Goal: Task Accomplishment & Management: Manage account settings

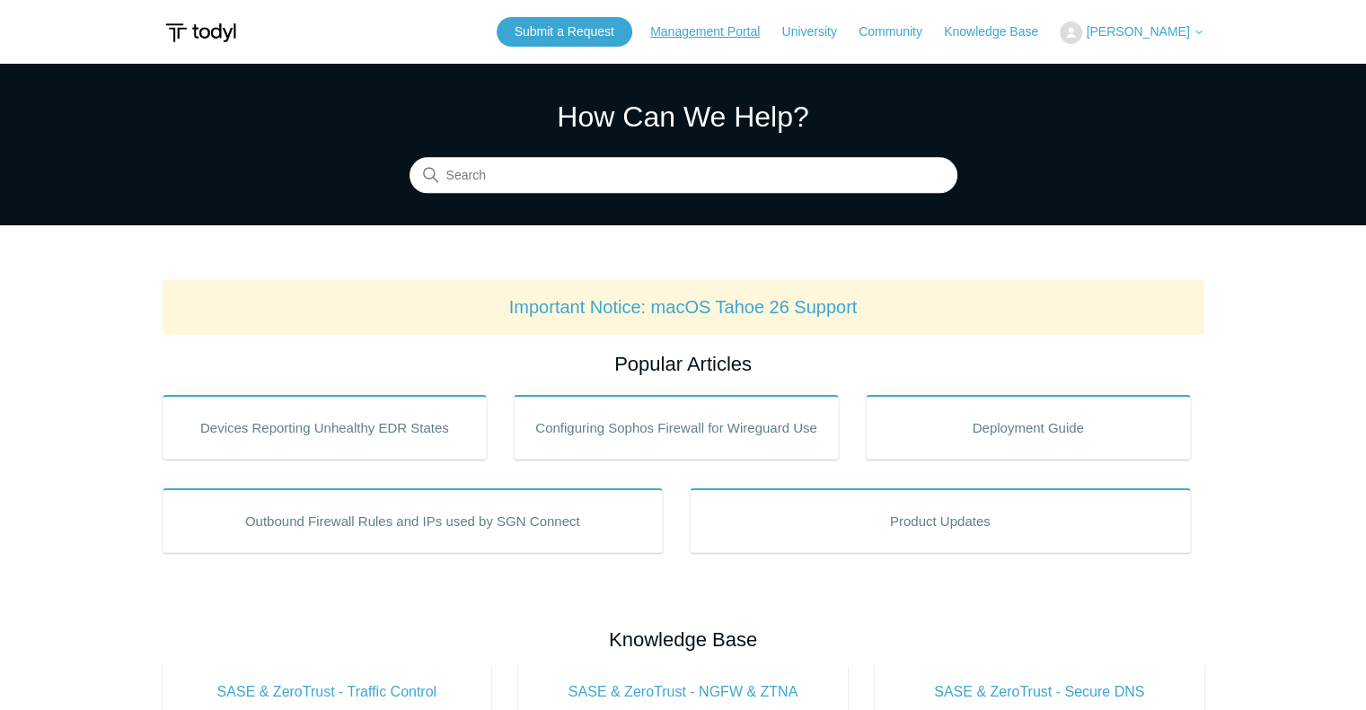
click at [745, 31] on link "Management Portal" at bounding box center [714, 31] width 128 height 19
click at [1167, 34] on span "[PERSON_NAME]" at bounding box center [1137, 31] width 103 height 14
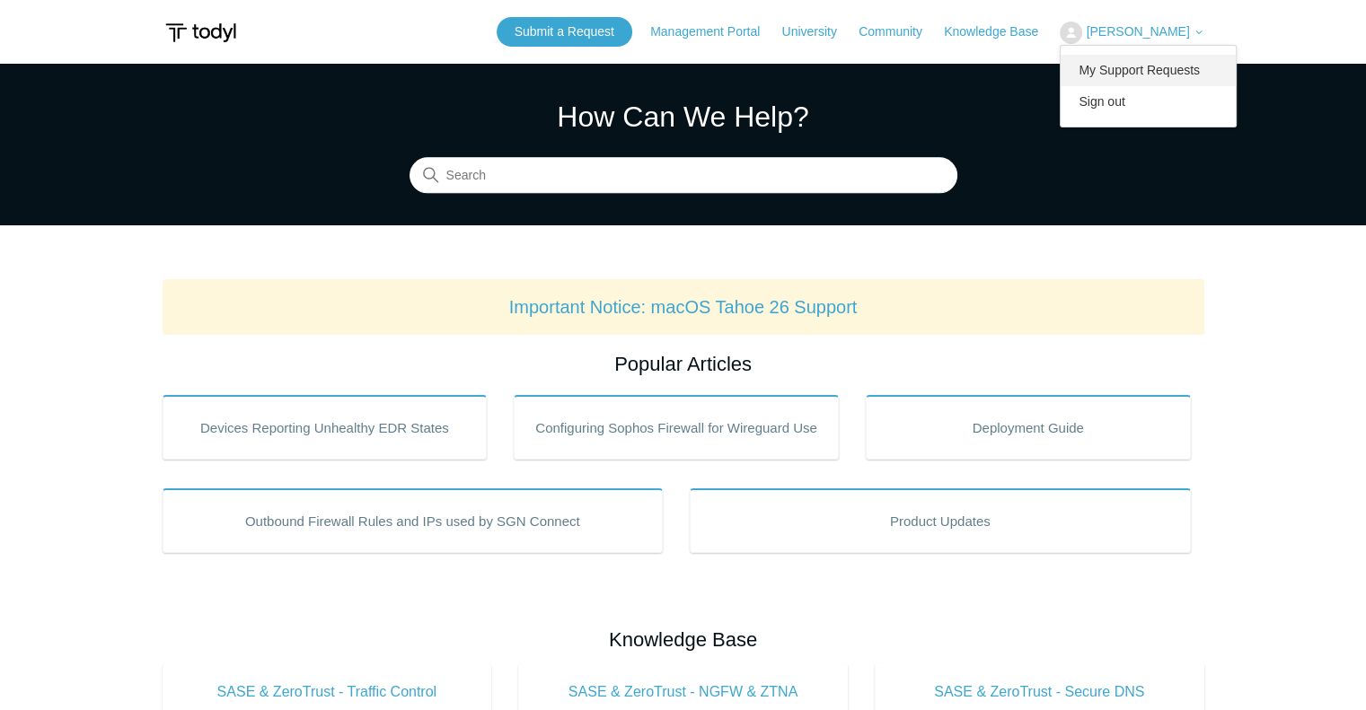
click at [1165, 67] on link "My Support Requests" at bounding box center [1147, 70] width 175 height 31
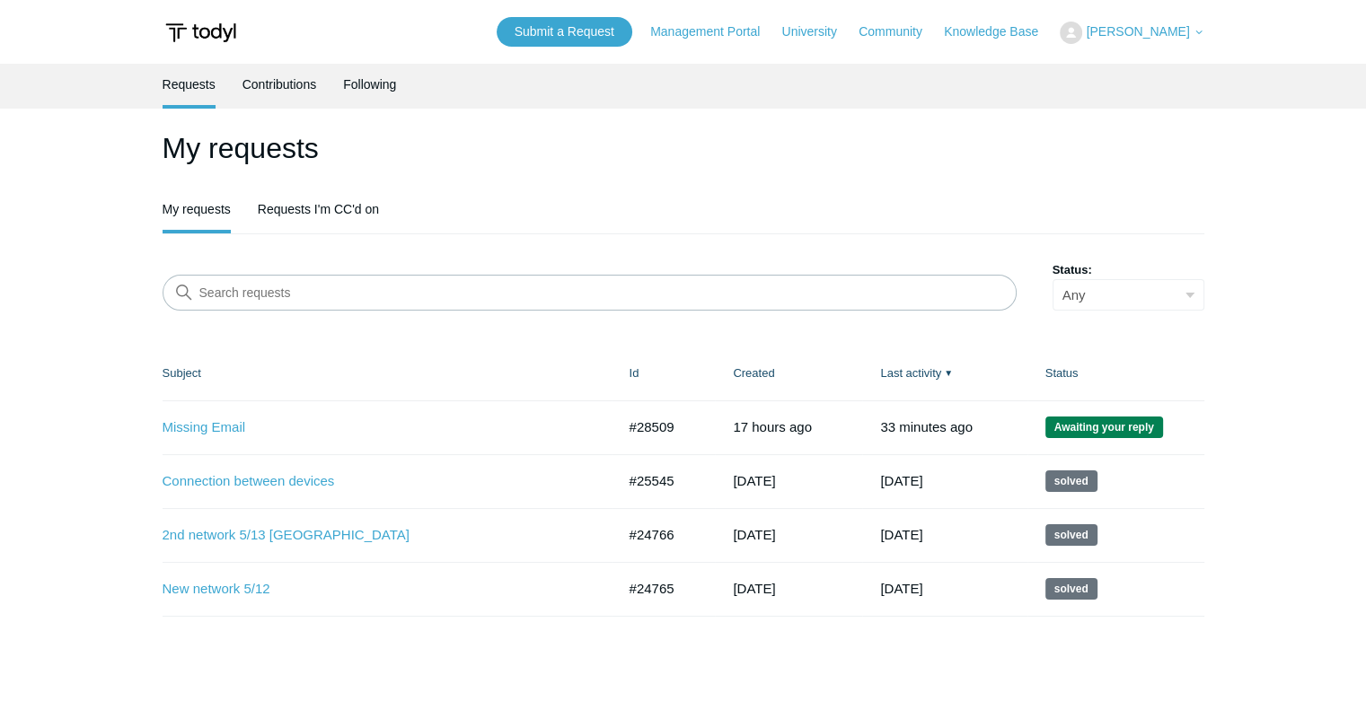
click at [234, 416] on td "Missing Email #28509 17 hours ago Awaiting your reply" at bounding box center [387, 427] width 449 height 54
click at [233, 422] on td "Missing Email #28509 17 hours ago Awaiting your reply" at bounding box center [387, 427] width 449 height 54
click at [234, 430] on link "Missing Email" at bounding box center [376, 428] width 427 height 21
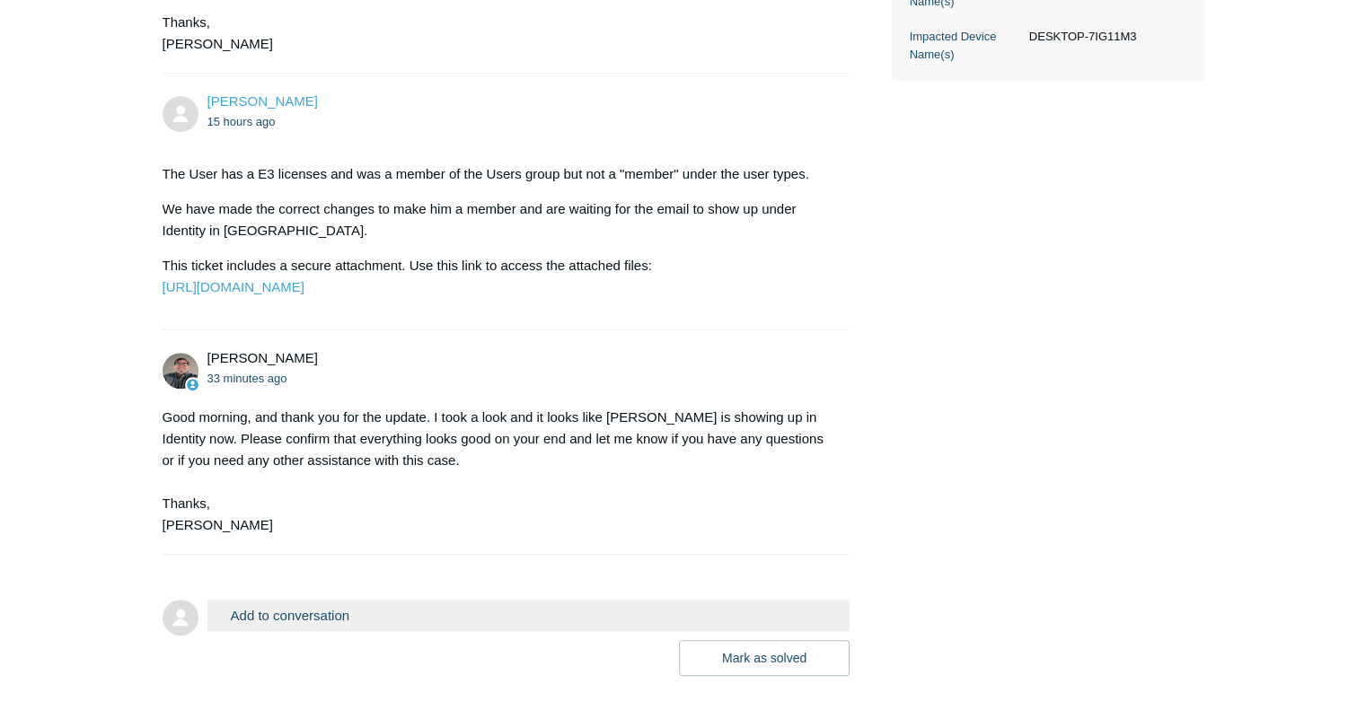
scroll to position [872, 0]
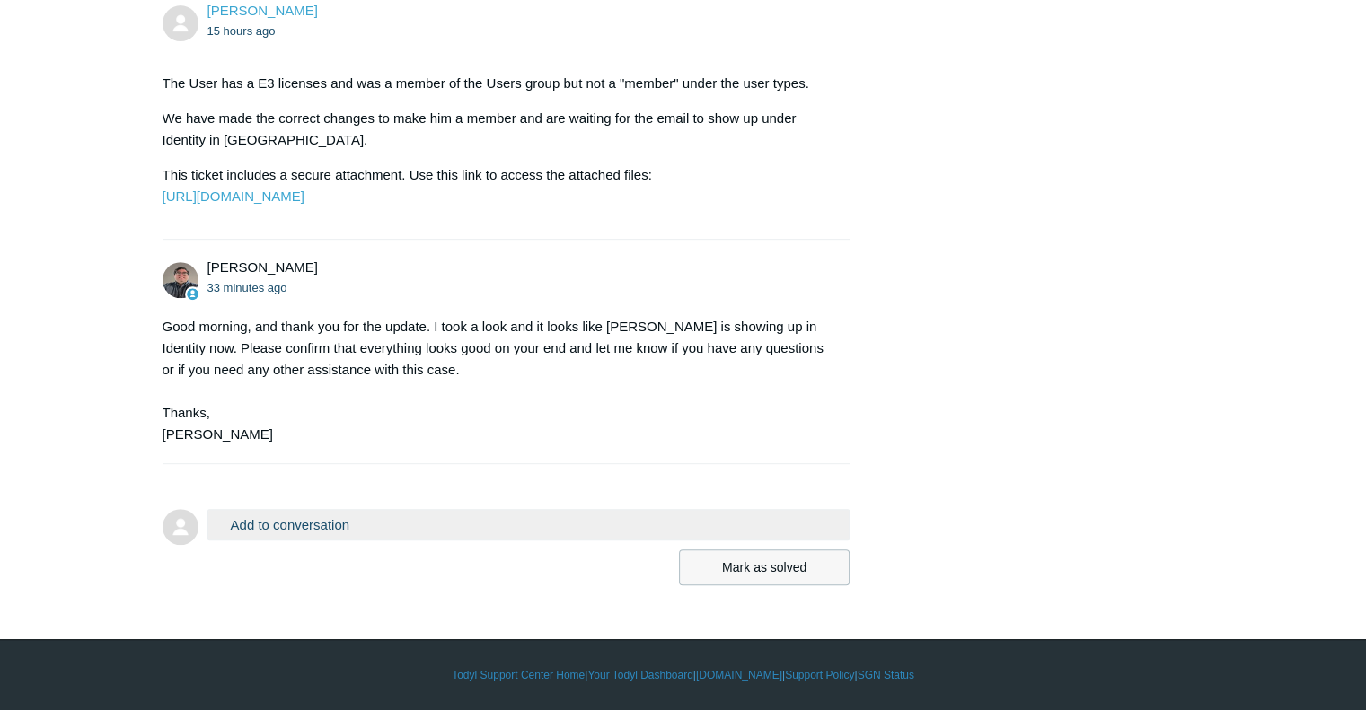
click at [787, 572] on button "Mark as solved" at bounding box center [764, 568] width 171 height 36
